Goal: Navigation & Orientation: Find specific page/section

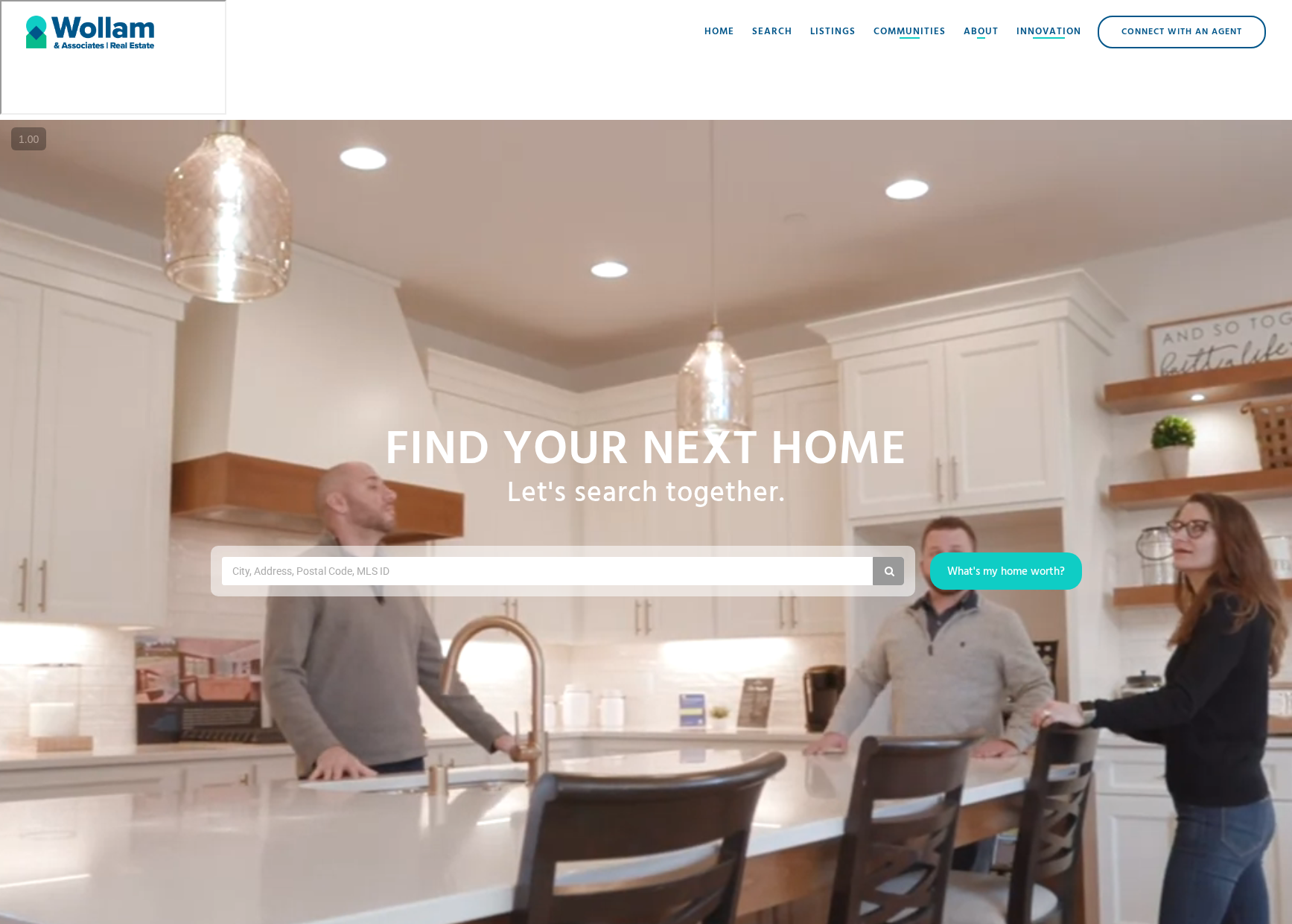
click at [1033, 37] on div at bounding box center [1049, 38] width 33 height 2
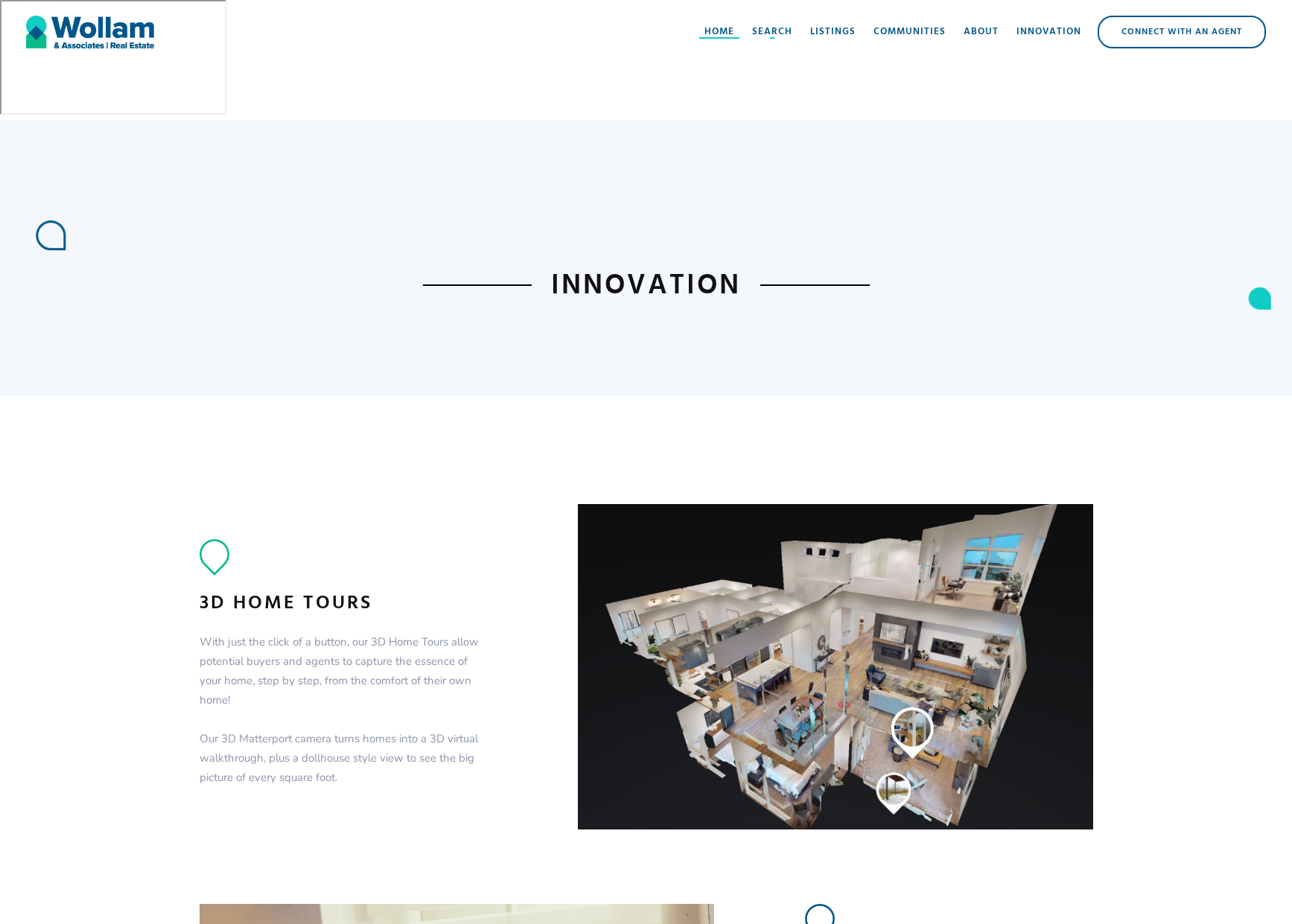
click at [720, 27] on div "Home" at bounding box center [719, 32] width 30 height 15
